Goal: Task Accomplishment & Management: Use online tool/utility

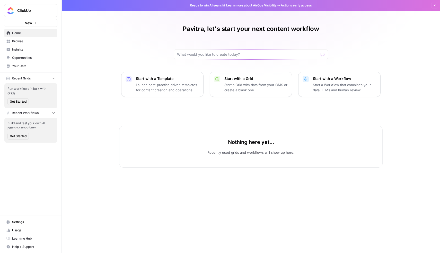
click at [342, 88] on p "Start a Workflow that combines your data, LLMs and human review" at bounding box center [344, 87] width 63 height 10
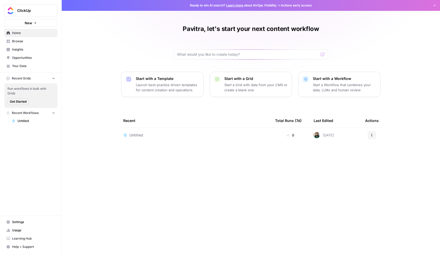
click at [188, 135] on div "Untitled" at bounding box center [195, 134] width 144 height 5
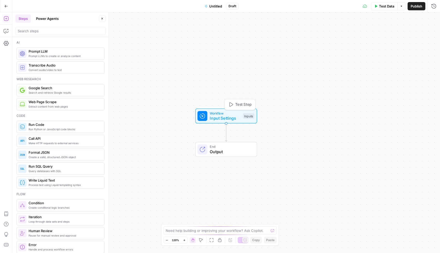
click at [228, 117] on span "Input Settings" at bounding box center [225, 118] width 31 height 6
click at [378, 36] on span "Add Field" at bounding box center [382, 34] width 15 height 5
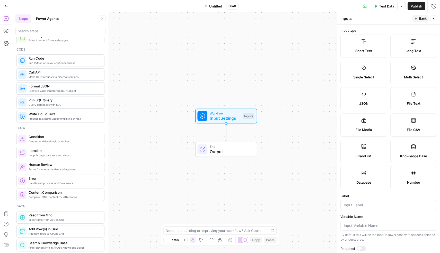
scroll to position [65, 0]
click at [364, 49] on span "Short Text" at bounding box center [364, 50] width 17 height 5
click at [204, 231] on textarea at bounding box center [217, 230] width 103 height 5
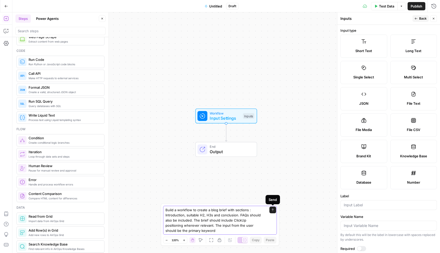
type textarea "Build a workflow to create a blog brief with sections : Introduction, suitable …"
click at [274, 211] on icon "submit" at bounding box center [272, 209] width 3 height 3
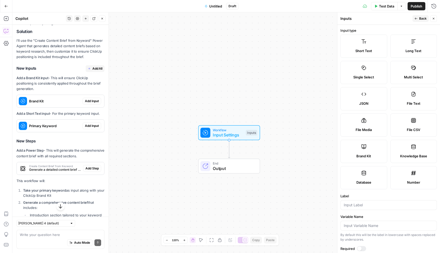
scroll to position [114, 0]
click at [96, 67] on span "Add All" at bounding box center [97, 68] width 10 height 5
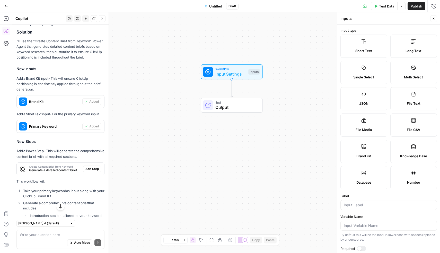
scroll to position [118, 0]
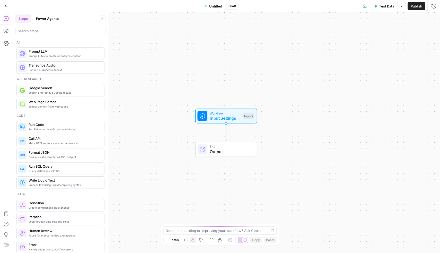
click at [47, 20] on button "Power Agents" at bounding box center [47, 18] width 29 height 8
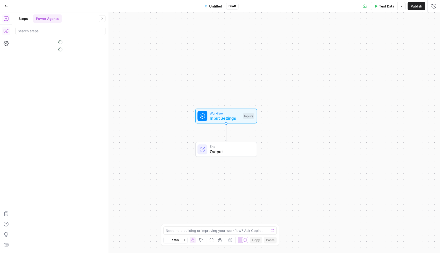
click at [5, 30] on icon "button" at bounding box center [6, 30] width 5 height 5
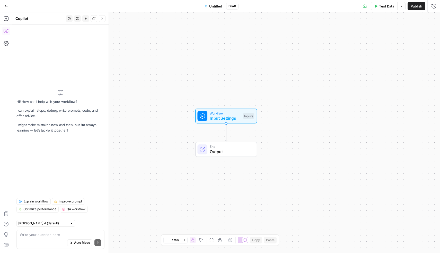
click at [69, 20] on button "History" at bounding box center [69, 18] width 7 height 7
click at [7, 6] on icon "button" at bounding box center [6, 6] width 3 height 2
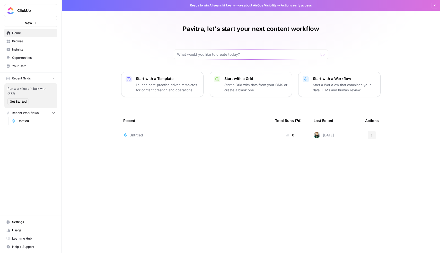
click at [188, 138] on td "Untitled" at bounding box center [195, 135] width 152 height 14
click at [135, 135] on span "Untitled" at bounding box center [137, 134] width 14 height 5
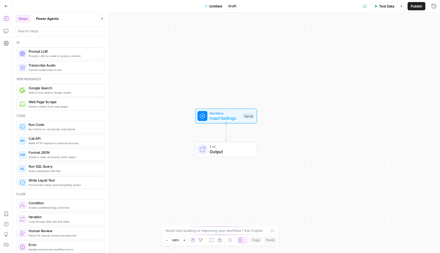
click at [50, 18] on button "Power Agents" at bounding box center [47, 18] width 29 height 8
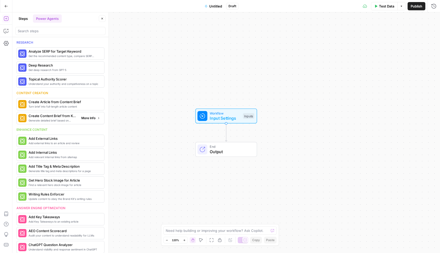
click at [66, 120] on span "Generate detailed brief based on keyword research" at bounding box center [53, 120] width 49 height 4
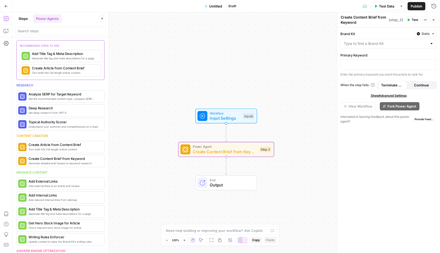
click at [432, 44] on div at bounding box center [432, 43] width 4 height 5
click at [411, 56] on span "ClickUp" at bounding box center [388, 56] width 86 height 5
type input "ClickUp"
click at [404, 64] on p "To enrich screen reader interactions, please activate Accessibility in Grammarl…" at bounding box center [389, 64] width 90 height 5
click at [419, 83] on span "Continue" at bounding box center [421, 84] width 15 height 5
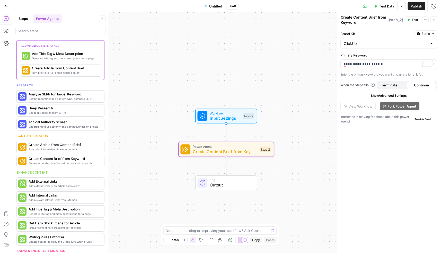
click at [414, 22] on span "Test" at bounding box center [415, 20] width 6 height 5
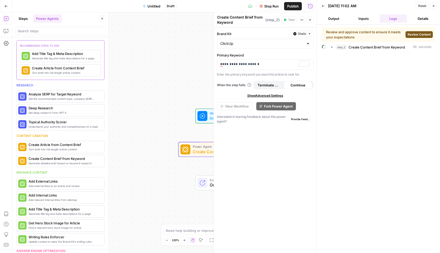
click at [414, 34] on span "Review Content" at bounding box center [419, 34] width 23 height 5
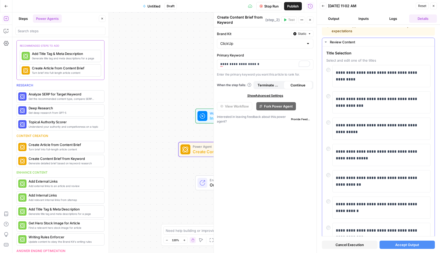
scroll to position [7, 0]
